Goal: Information Seeking & Learning: Learn about a topic

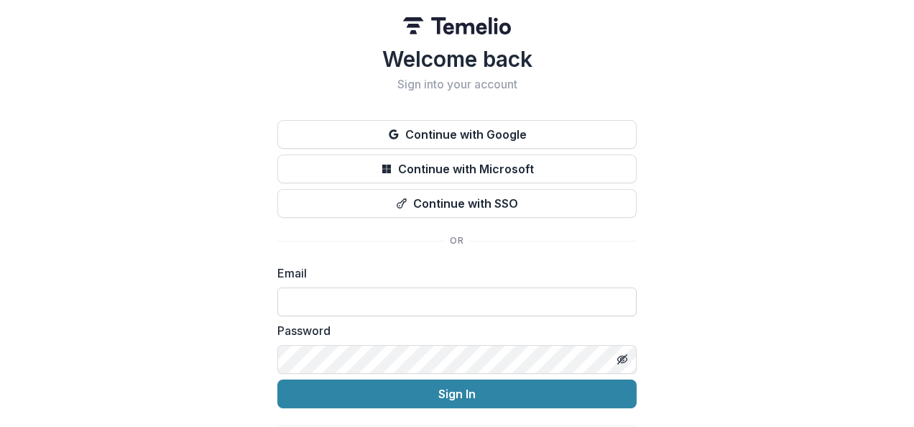
drag, startPoint x: 0, startPoint y: 0, endPoint x: 302, endPoint y: 299, distance: 424.9
click at [302, 299] on input at bounding box center [456, 302] width 359 height 29
type input "**********"
click at [277, 380] on button "Sign In" at bounding box center [456, 394] width 359 height 29
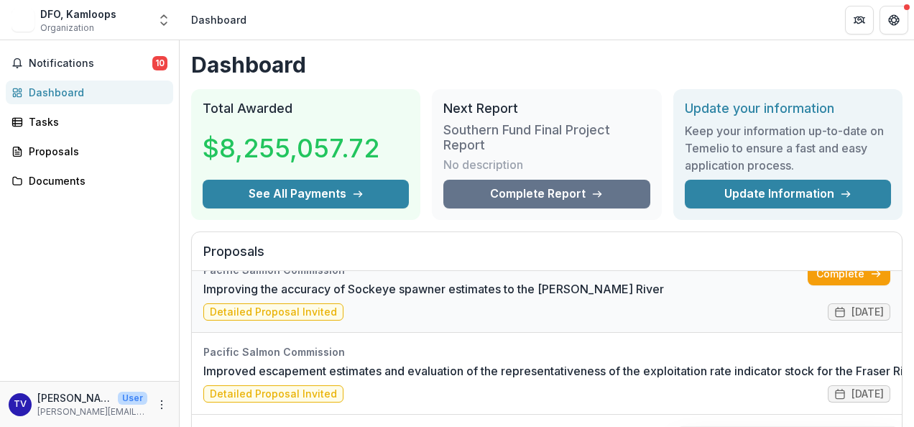
scroll to position [288, 0]
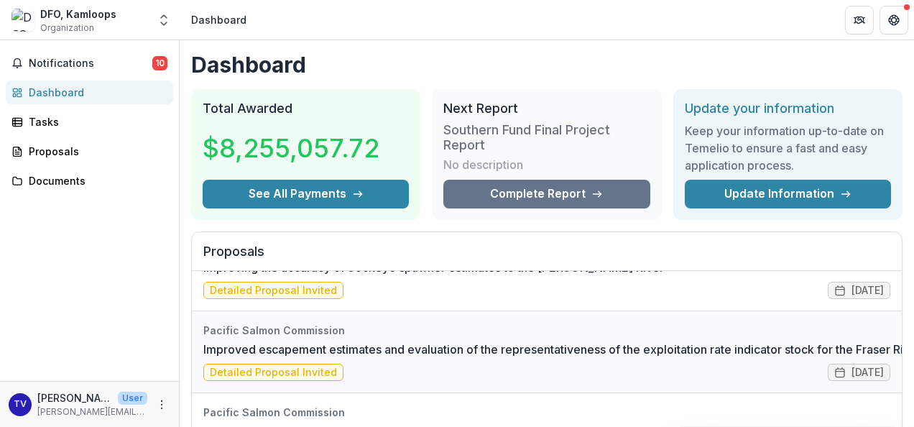
click at [369, 349] on link "Improved escapement estimates and evaluation of the representativeness of the e…" at bounding box center [774, 349] width 1142 height 17
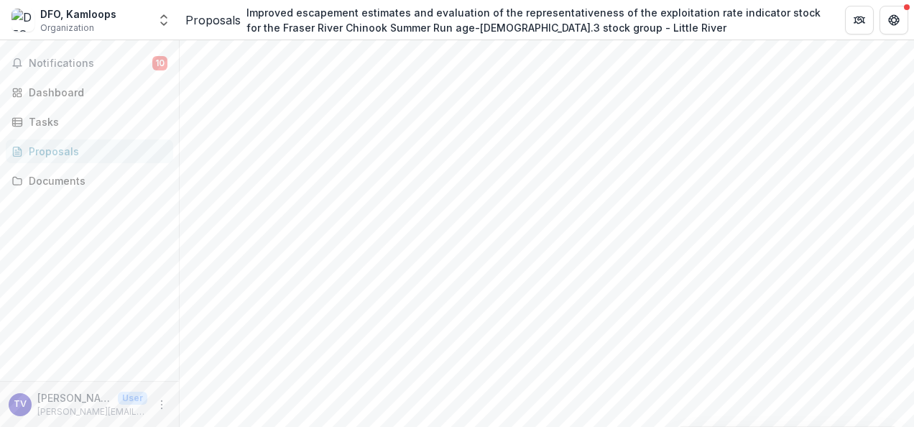
scroll to position [144, 0]
